Goal: Find specific page/section: Find specific page/section

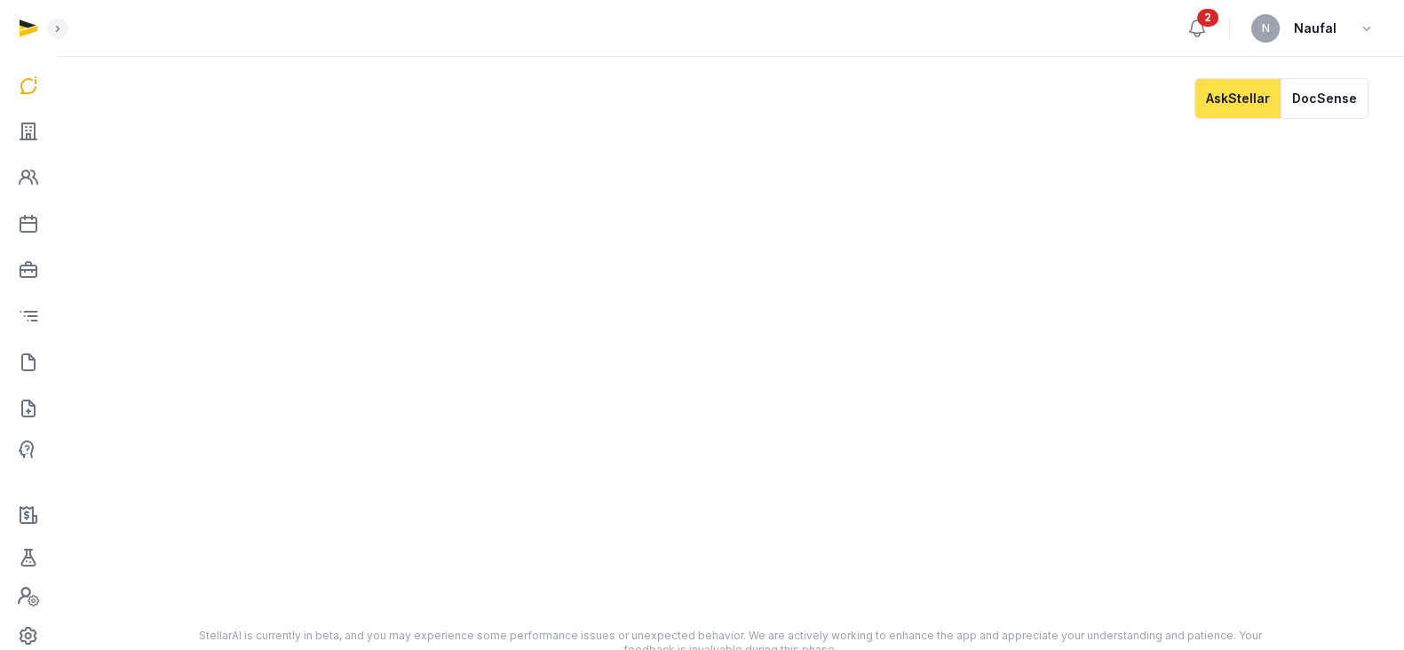
click at [1202, 29] on icon at bounding box center [1197, 28] width 21 height 21
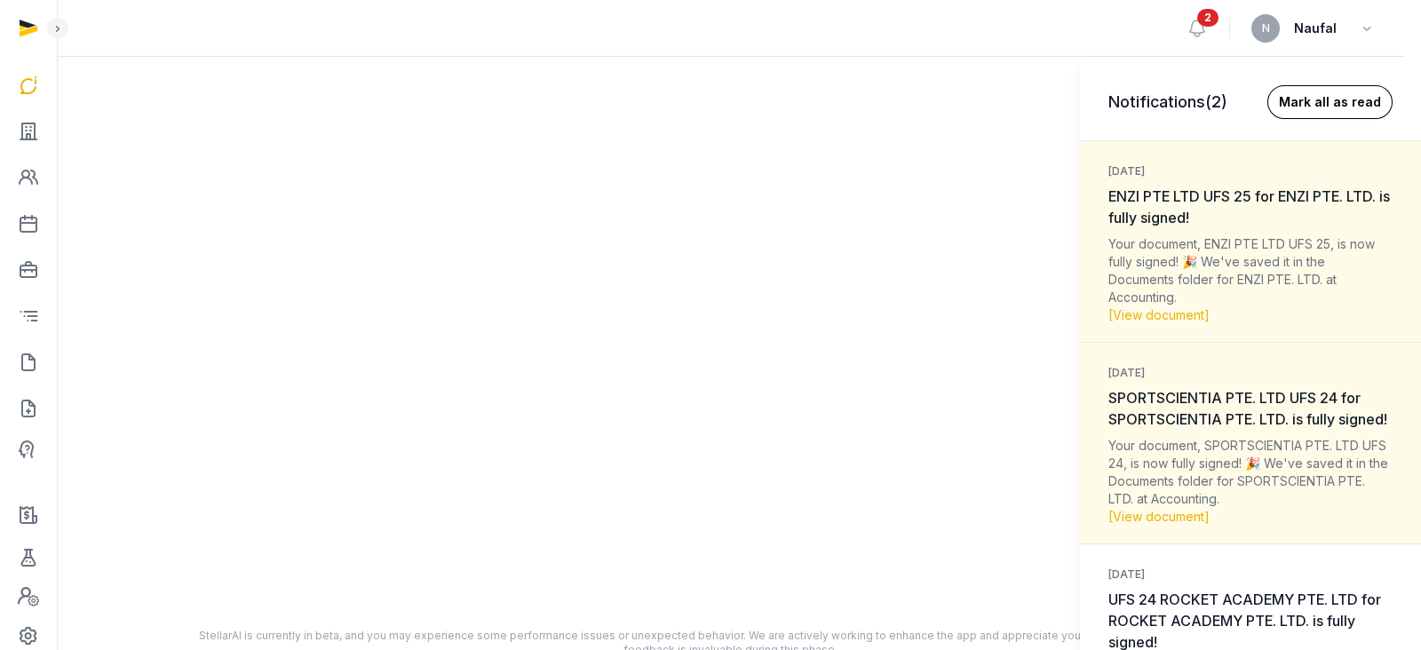
click at [1278, 97] on button "Mark all as read" at bounding box center [1330, 102] width 125 height 34
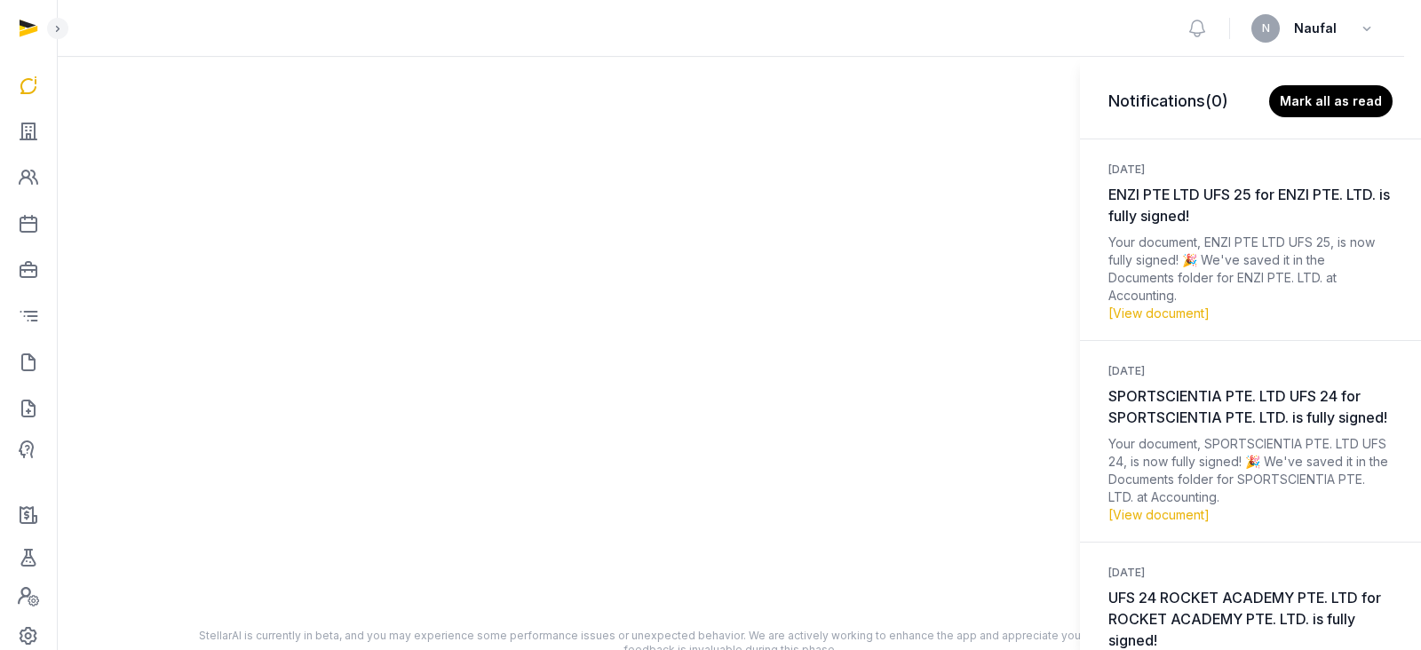
click at [24, 139] on div "Notifications (0) [PERSON_NAME] all as read [DATE] ENZI PTE LTD UFS 25 for ENZI…" at bounding box center [710, 325] width 1421 height 650
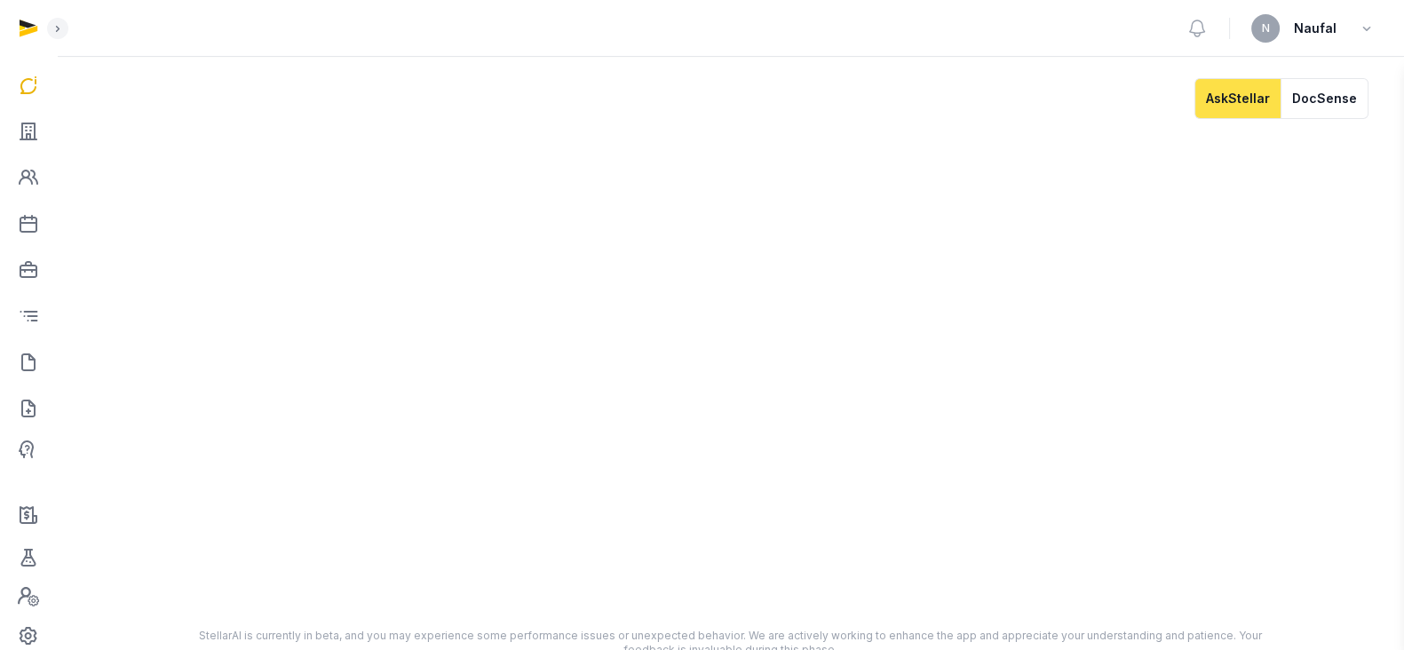
click at [27, 133] on div "Notifications (0) [PERSON_NAME] all as read [DATE] ENZI PTE LTD UFS 25 for ENZI…" at bounding box center [702, 325] width 1404 height 650
click at [23, 136] on icon at bounding box center [28, 131] width 21 height 28
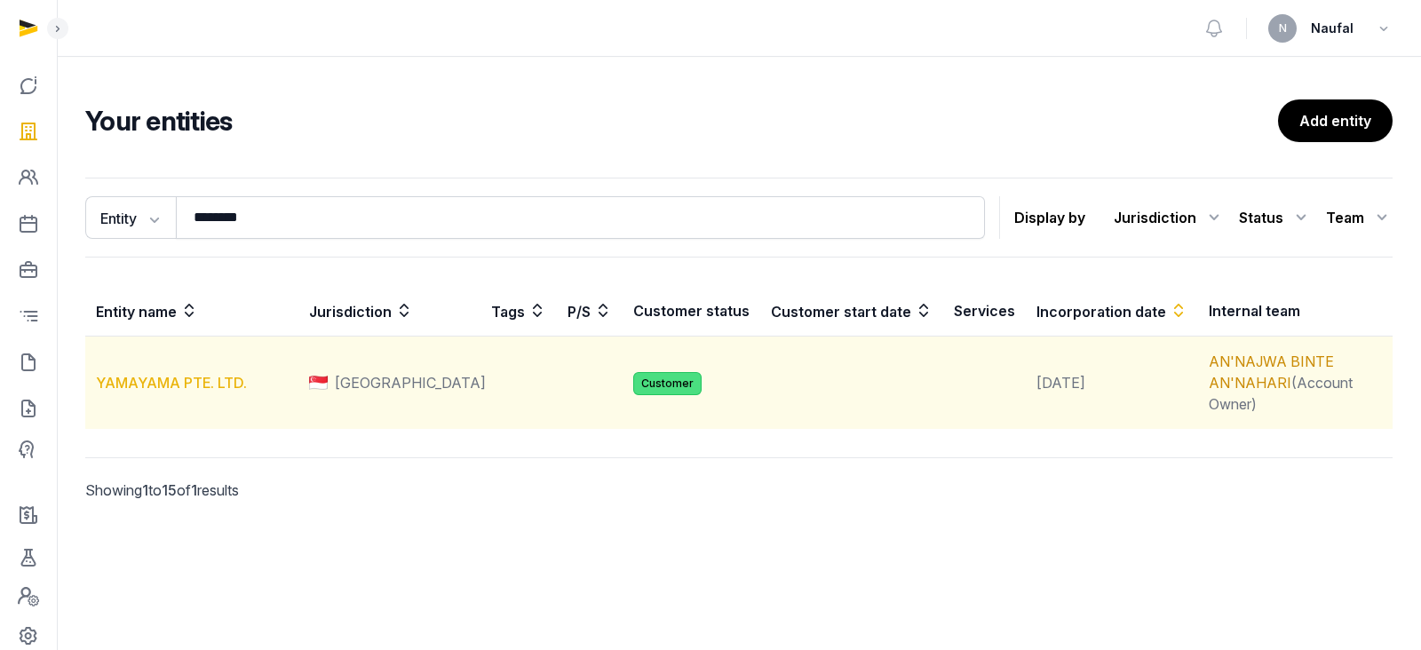
click at [202, 374] on link "YAMAYAMA PTE. LTD." at bounding box center [171, 383] width 151 height 18
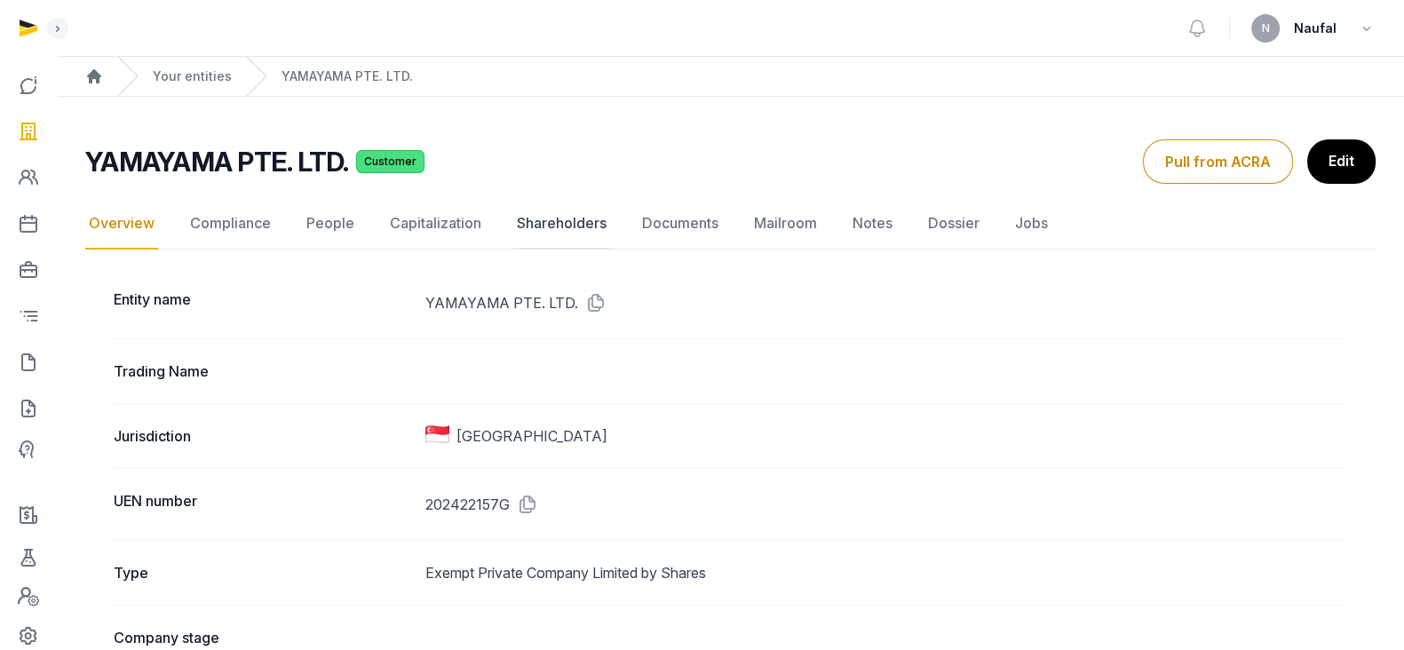
click at [549, 223] on link "Shareholders" at bounding box center [561, 224] width 97 height 52
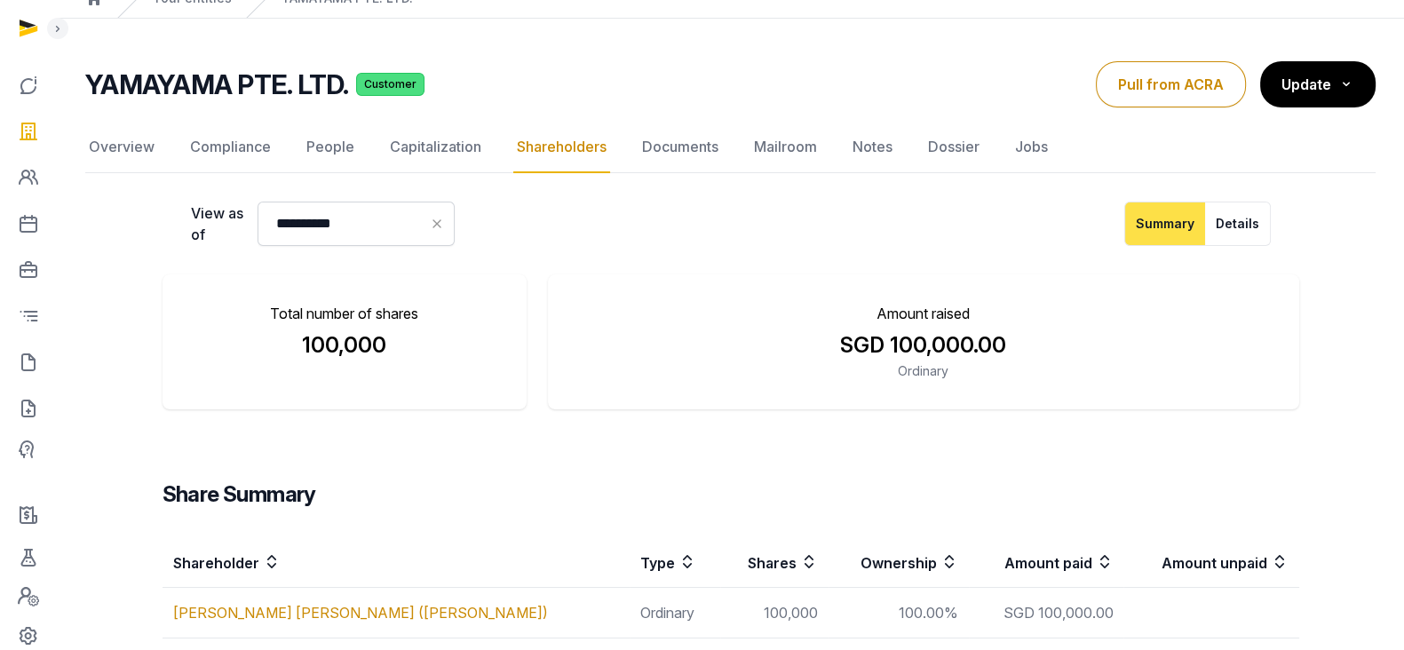
scroll to position [44, 0]
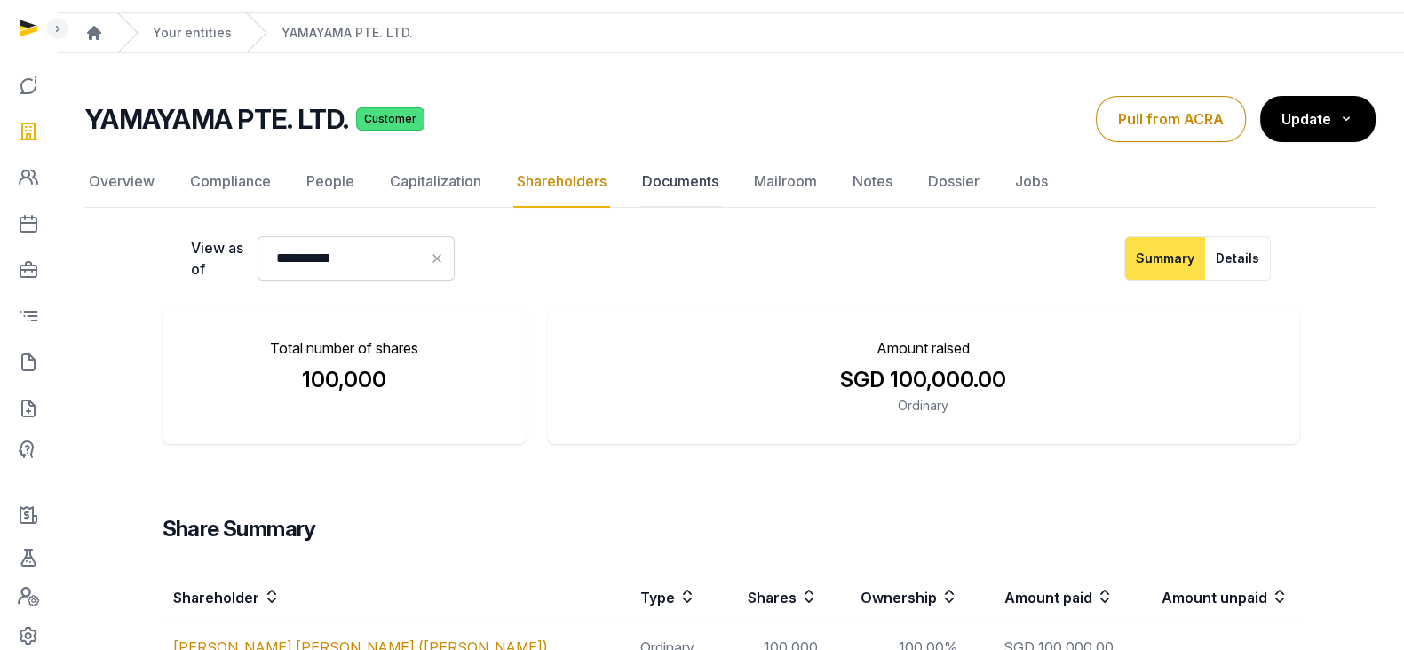
click at [664, 183] on link "Documents" at bounding box center [680, 182] width 83 height 52
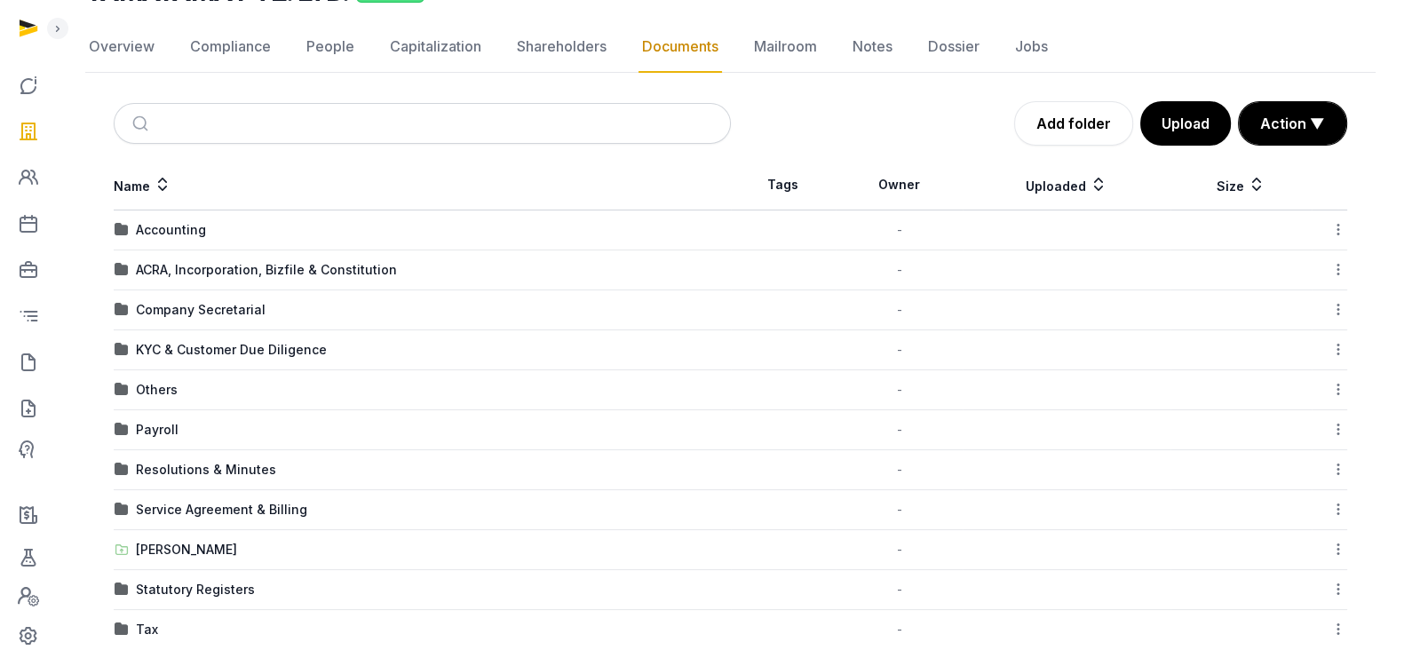
scroll to position [195, 0]
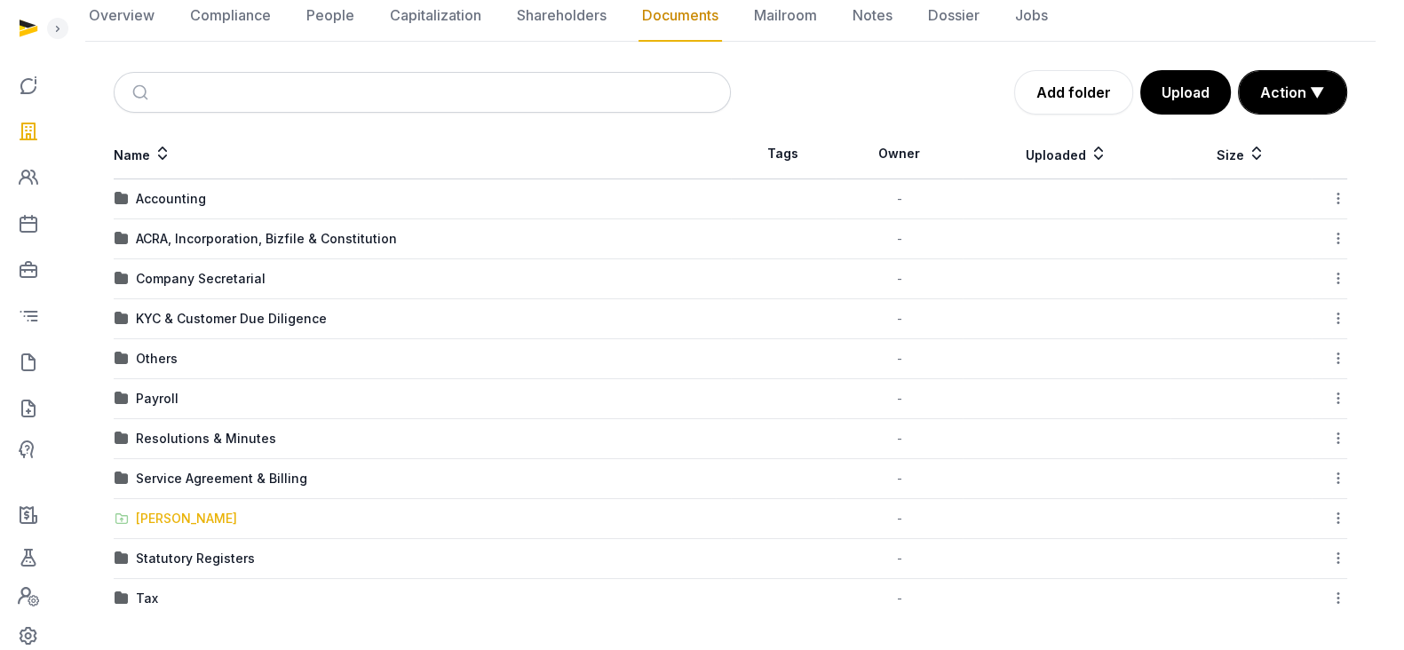
click at [193, 519] on div "[PERSON_NAME]" at bounding box center [186, 519] width 101 height 18
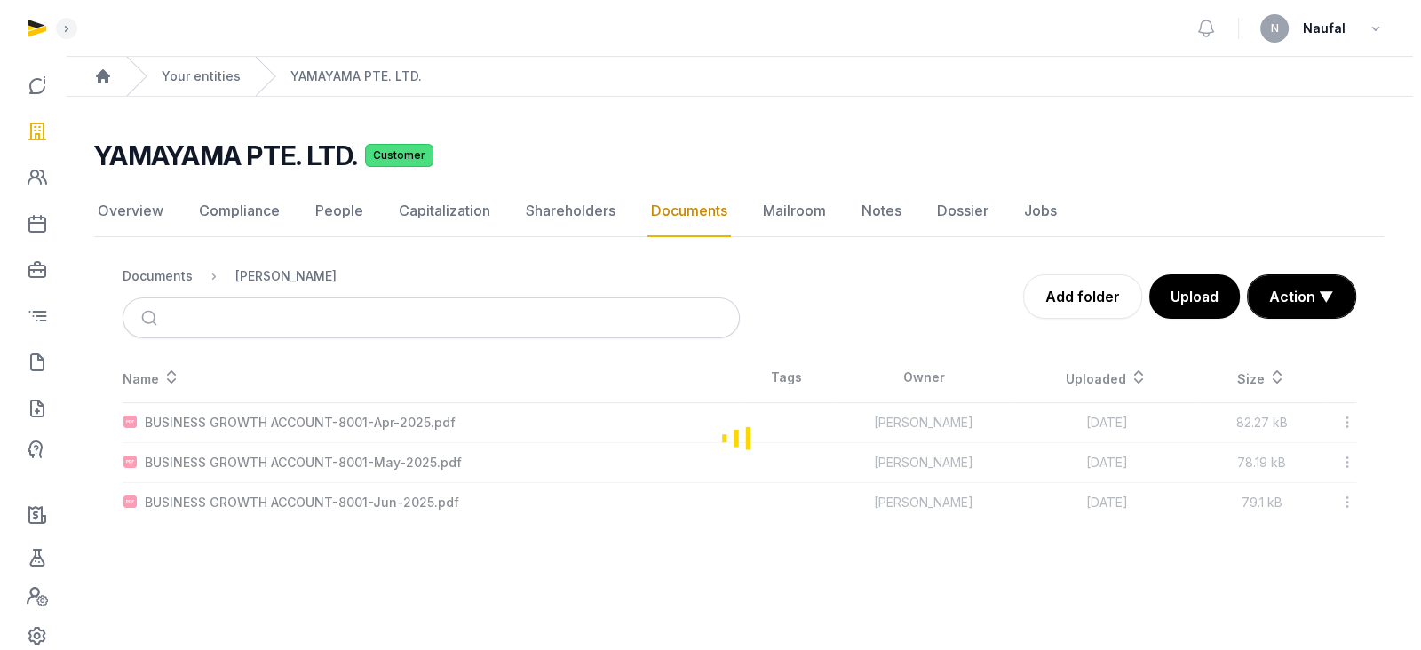
scroll to position [0, 0]
